Goal: Entertainment & Leisure: Consume media (video, audio)

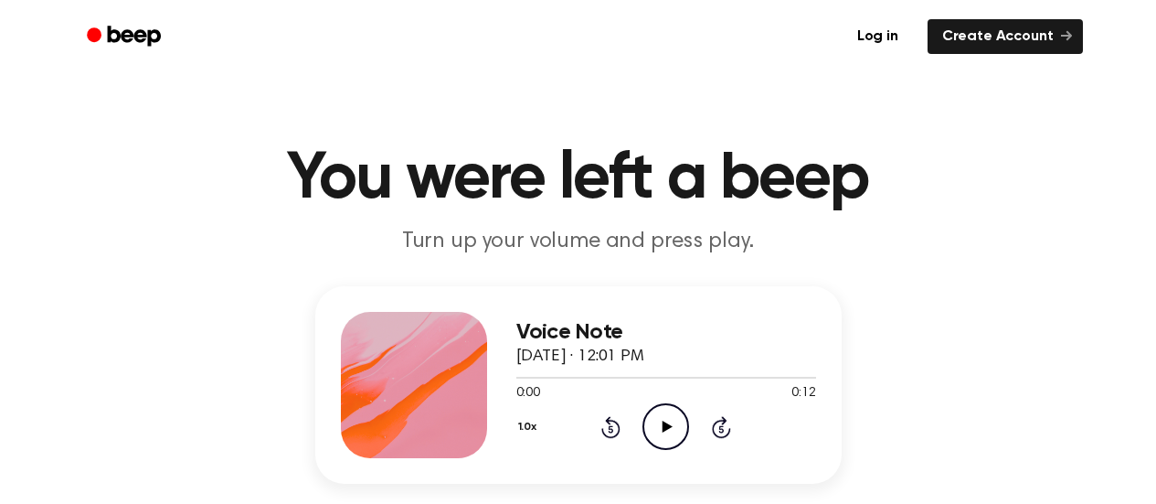
click at [664, 421] on icon "Play Audio" at bounding box center [666, 426] width 47 height 47
click at [667, 432] on icon "Play Audio" at bounding box center [666, 426] width 47 height 47
click at [519, 376] on div at bounding box center [667, 376] width 300 height 15
click at [665, 425] on icon at bounding box center [668, 427] width 10 height 12
click at [685, 421] on icon "Play Audio" at bounding box center [666, 426] width 47 height 47
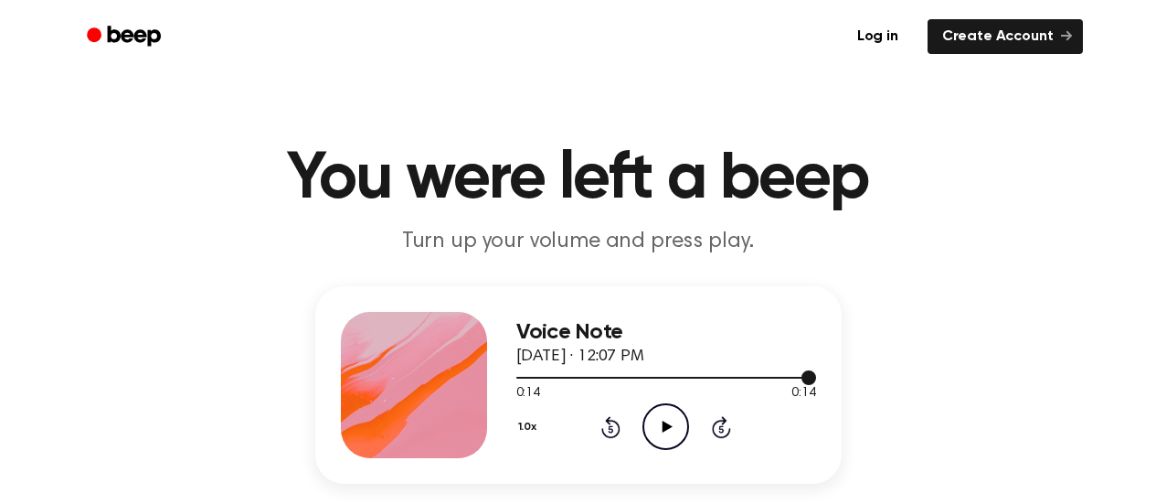
click at [518, 380] on div at bounding box center [667, 376] width 300 height 15
click at [661, 424] on icon "Play Audio" at bounding box center [666, 426] width 47 height 47
click at [670, 427] on icon "Pause Audio" at bounding box center [666, 426] width 47 height 47
click at [670, 427] on icon at bounding box center [668, 427] width 10 height 12
click at [672, 428] on icon "Play Audio" at bounding box center [666, 426] width 47 height 47
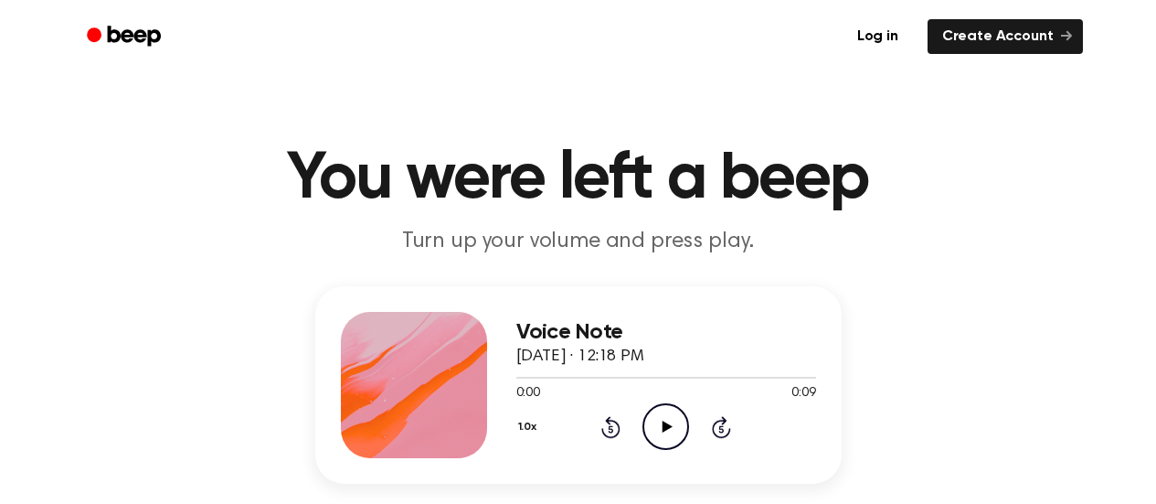
click at [666, 426] on icon at bounding box center [668, 427] width 10 height 12
click at [674, 430] on icon "Play Audio" at bounding box center [666, 426] width 47 height 47
click at [666, 431] on icon "Play Audio" at bounding box center [666, 426] width 47 height 47
click at [663, 417] on icon "Play Audio" at bounding box center [666, 426] width 47 height 47
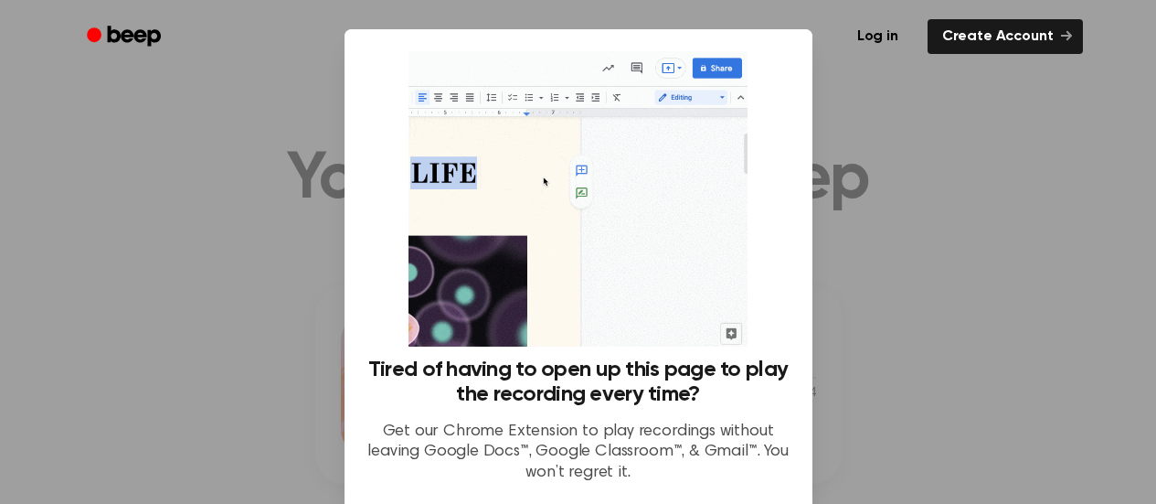
click at [954, 274] on div at bounding box center [578, 252] width 1156 height 504
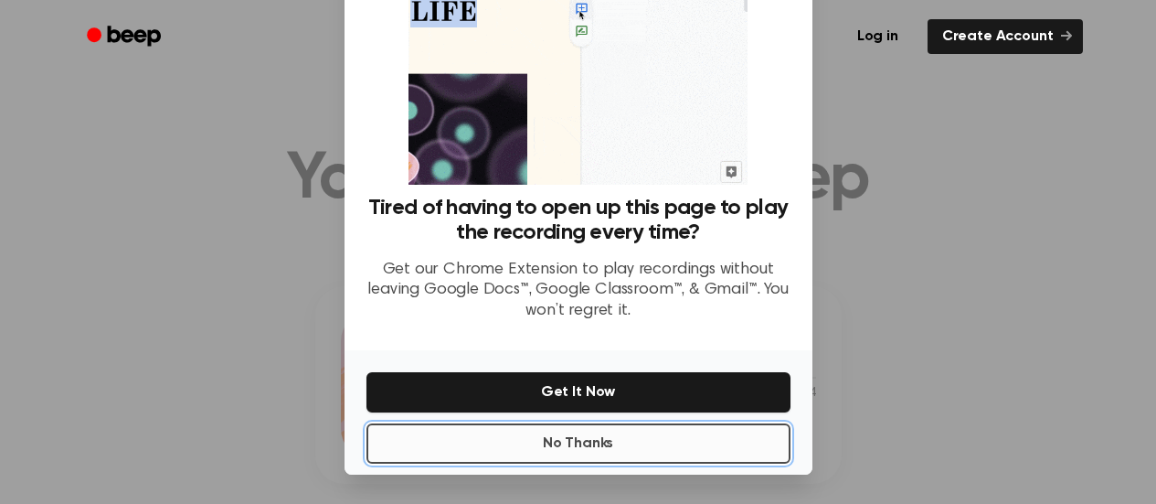
click at [568, 432] on button "No Thanks" at bounding box center [579, 443] width 424 height 40
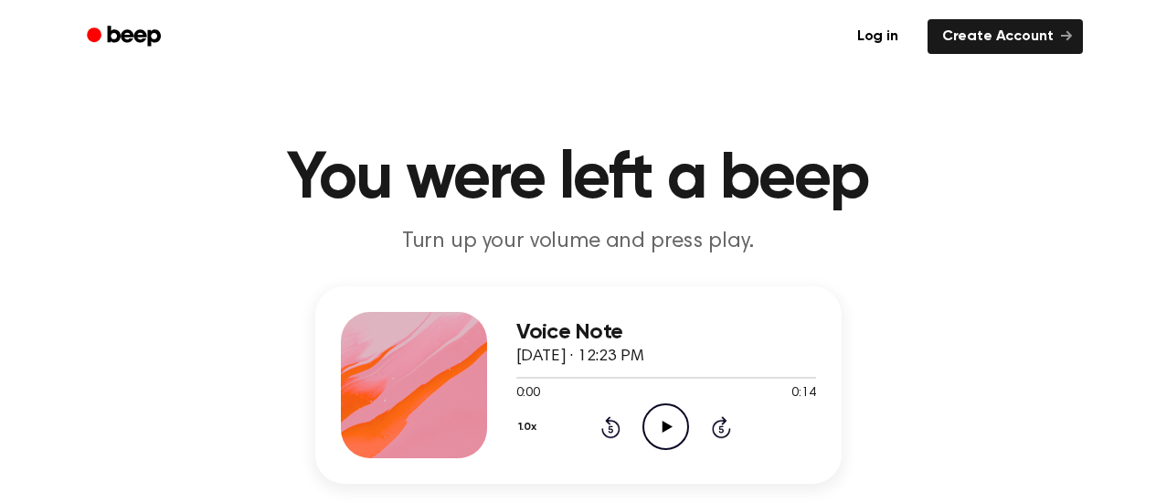
click at [669, 429] on icon "Play Audio" at bounding box center [666, 426] width 47 height 47
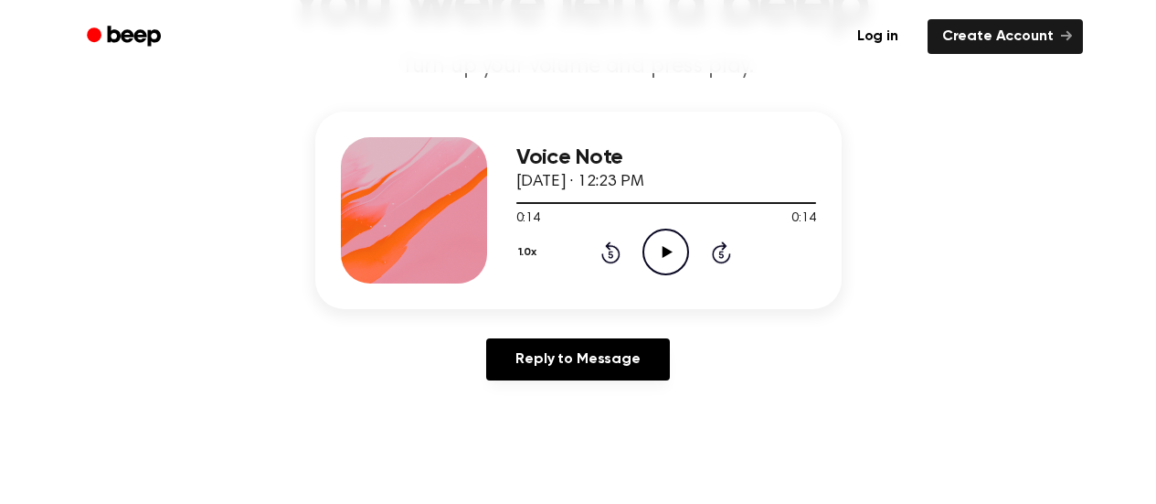
scroll to position [183, 0]
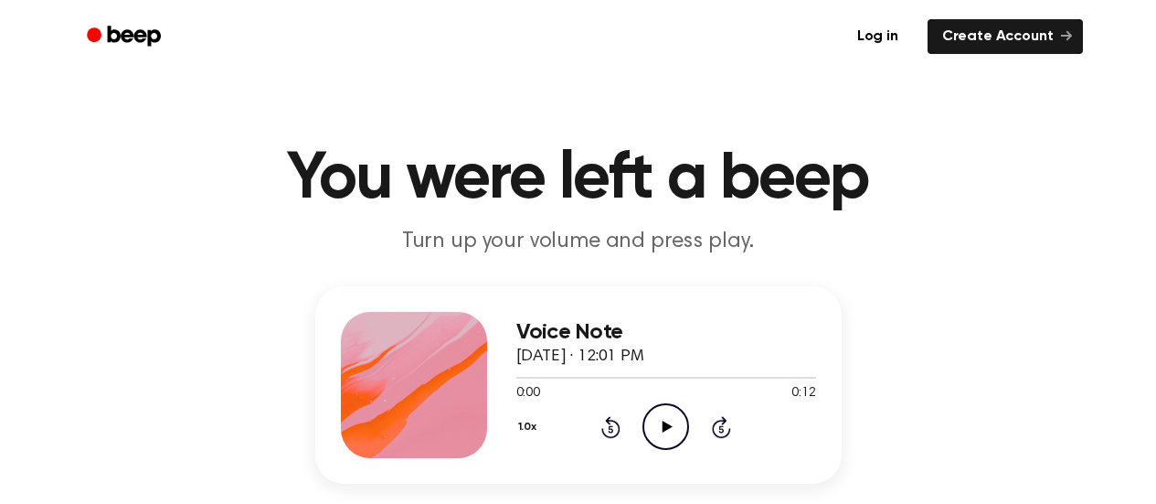
click at [666, 425] on icon at bounding box center [668, 427] width 10 height 12
click at [672, 431] on icon "Play Audio" at bounding box center [666, 426] width 47 height 47
click at [677, 422] on icon "Play Audio" at bounding box center [666, 426] width 47 height 47
